Goal: Navigation & Orientation: Find specific page/section

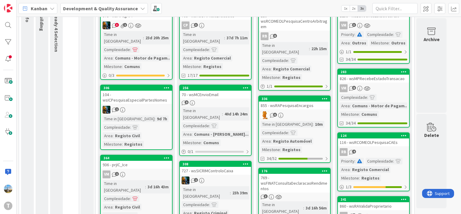
scroll to position [65, 0]
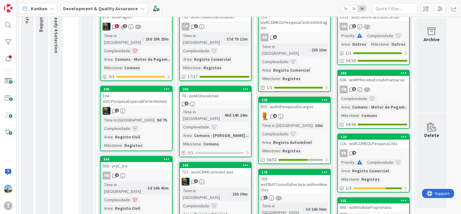
click at [313, 129] on div "Time in Column : 10m Complexidade : Area : Registo Automóvel Milestone : Regist…" at bounding box center [295, 138] width 68 height 32
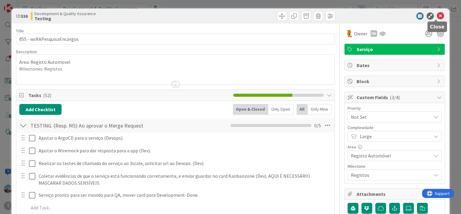
click at [437, 14] on icon at bounding box center [440, 15] width 7 height 7
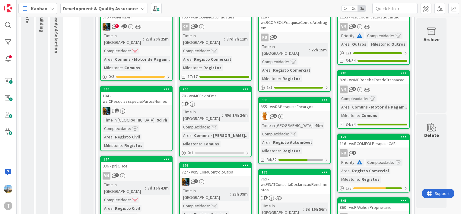
click at [319, 41] on link "125 118 - wsRCOMEOLPesquisaCentroArbitragem RB 6 Time in Column : 22h 15m Compl…" at bounding box center [294, 49] width 72 height 85
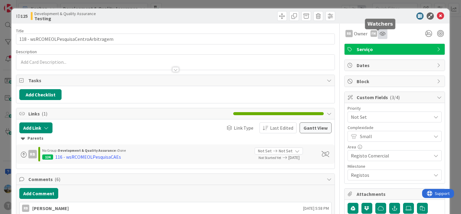
click at [380, 34] on icon at bounding box center [383, 33] width 6 height 5
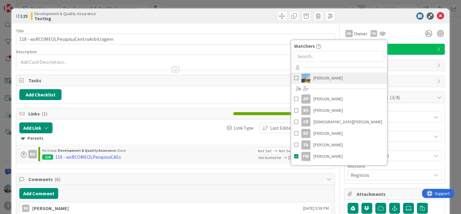
click at [325, 78] on span "[PERSON_NAME]" at bounding box center [327, 77] width 29 height 9
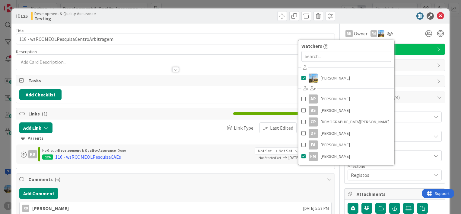
click at [162, 49] on div "Description" at bounding box center [175, 51] width 319 height 5
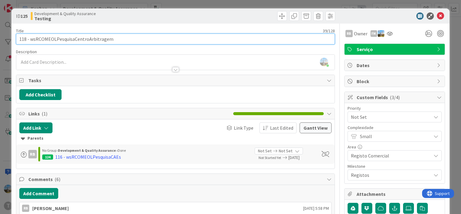
drag, startPoint x: 136, startPoint y: 37, endPoint x: 30, endPoint y: 30, distance: 106.1
click at [30, 30] on div "Title 39 / 128 118 - wsRCOMEOLPesquisaCentroArbitragem" at bounding box center [175, 36] width 319 height 16
